Goal: Navigation & Orientation: Find specific page/section

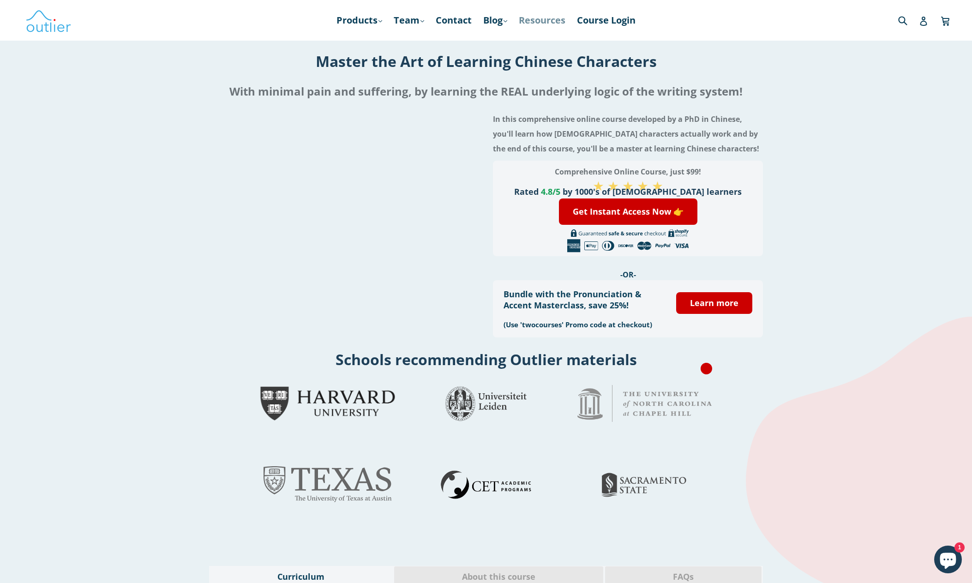
click at [564, 24] on link "Resources" at bounding box center [542, 20] width 56 height 17
click at [450, 19] on link "Contact" at bounding box center [453, 20] width 45 height 17
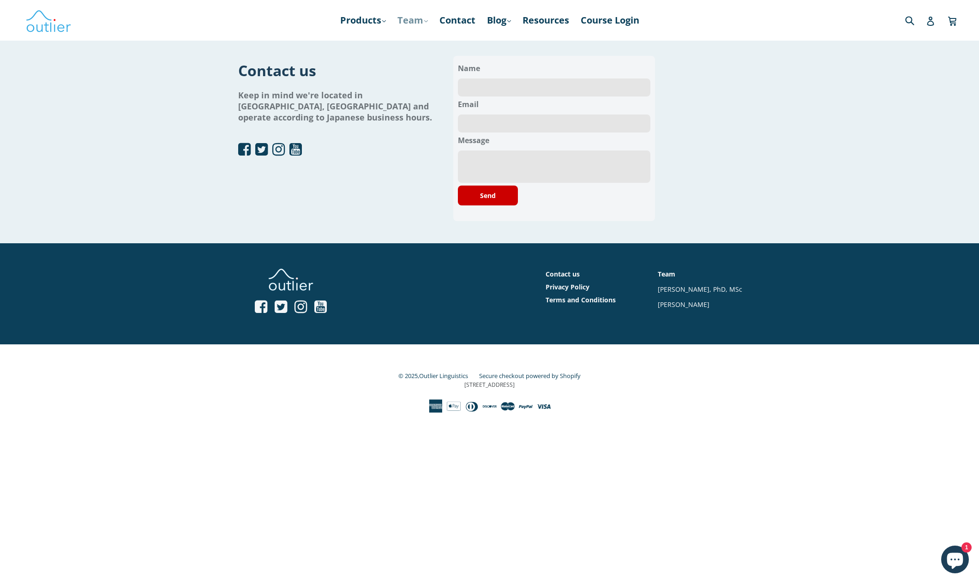
click at [401, 21] on link "Team .cls-1{fill:#231f20} expand" at bounding box center [413, 20] width 40 height 17
click at [438, 47] on link "[PERSON_NAME], PhD, MSc" at bounding box center [469, 45] width 136 height 18
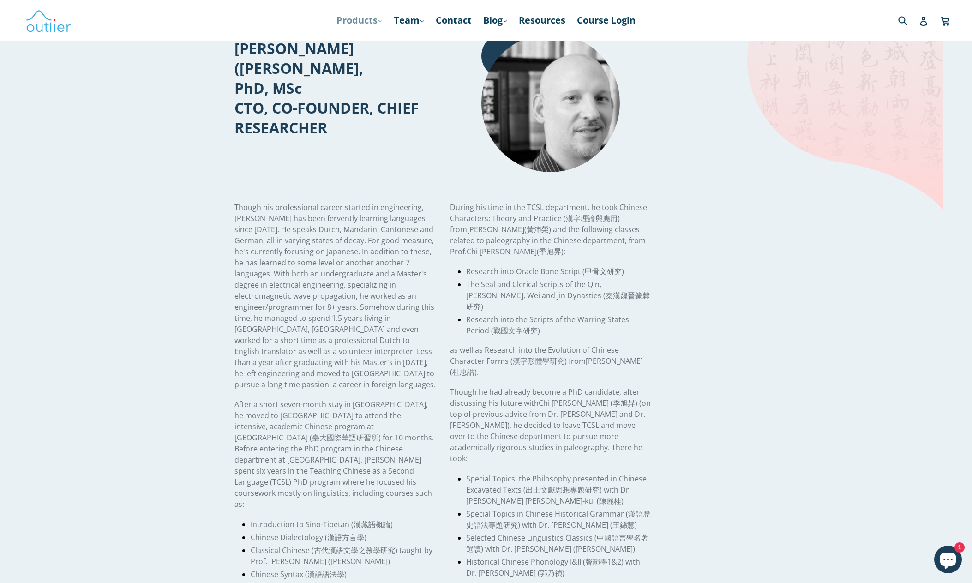
click at [353, 21] on link "Products .cls-1{fill:#231f20} expand" at bounding box center [359, 20] width 55 height 17
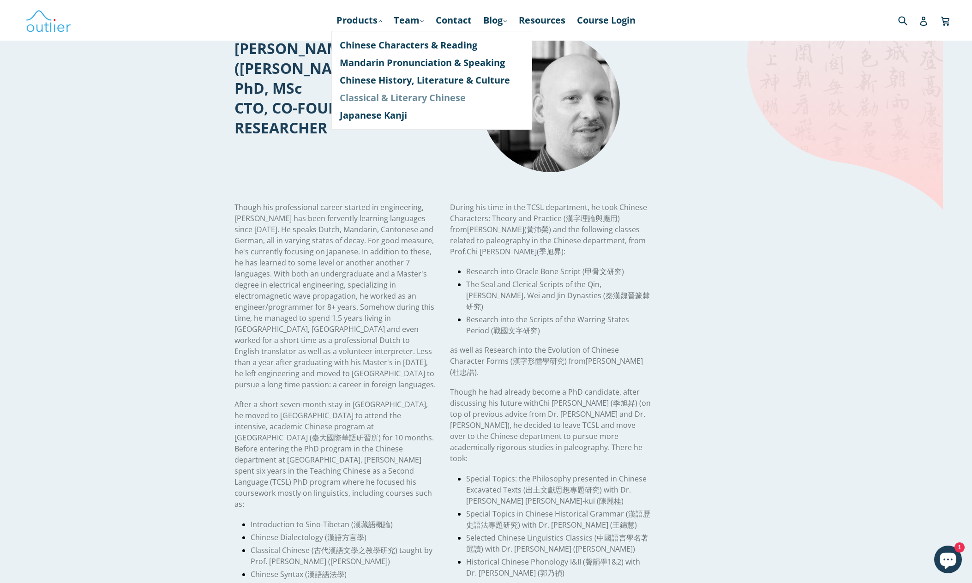
click at [391, 97] on link "Classical & Literary Chinese" at bounding box center [432, 98] width 184 height 18
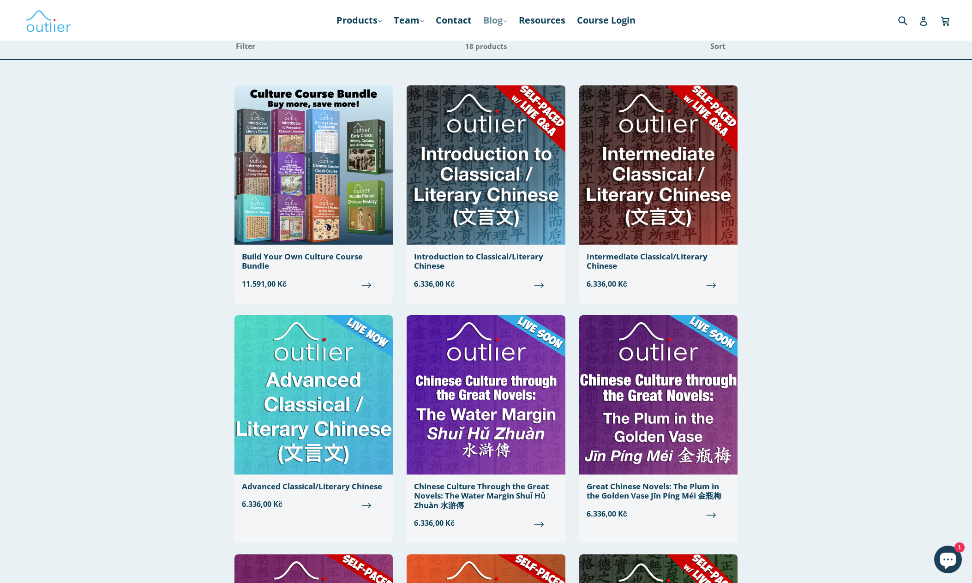
click at [484, 18] on link "Blog .cls-1{fill:#231f20} expand" at bounding box center [495, 20] width 33 height 17
click at [497, 48] on link "Chinese" at bounding box center [514, 45] width 56 height 18
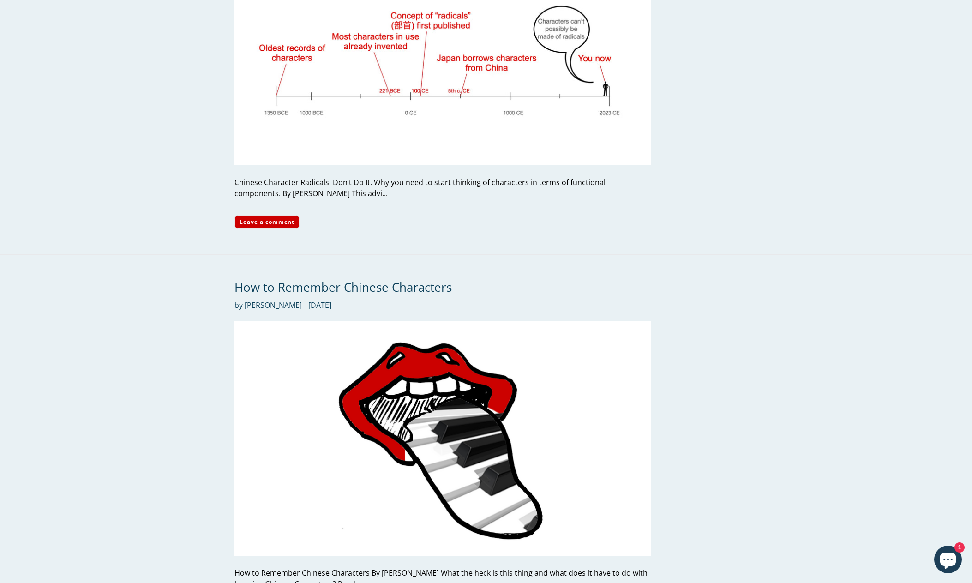
scroll to position [3103, 0]
